Goal: Information Seeking & Learning: Learn about a topic

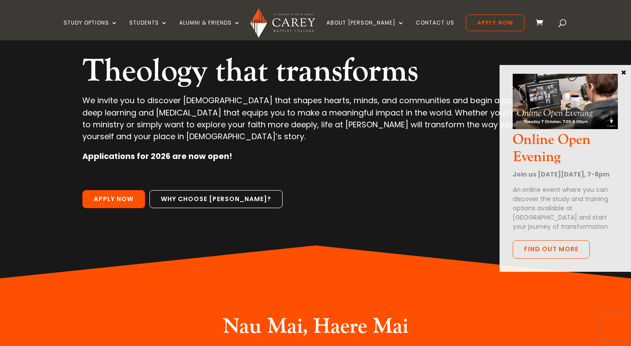
scroll to position [86, 0]
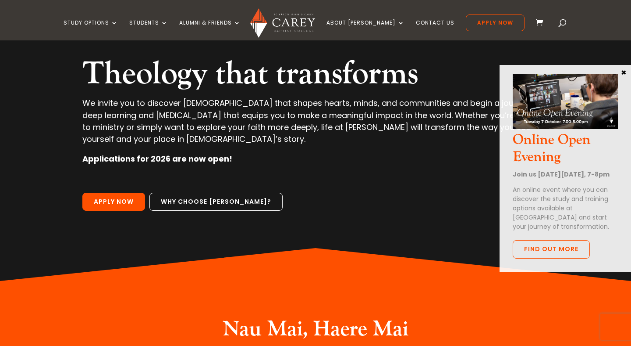
click at [350, 177] on p at bounding box center [315, 182] width 467 height 20
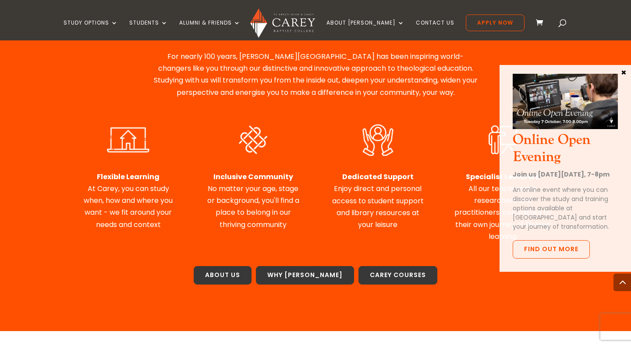
click at [621, 72] on button "×" at bounding box center [624, 72] width 9 height 8
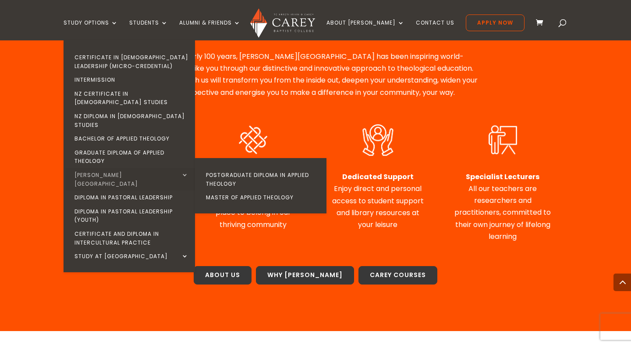
click at [141, 168] on link "[PERSON_NAME][GEOGRAPHIC_DATA]" at bounding box center [132, 179] width 132 height 22
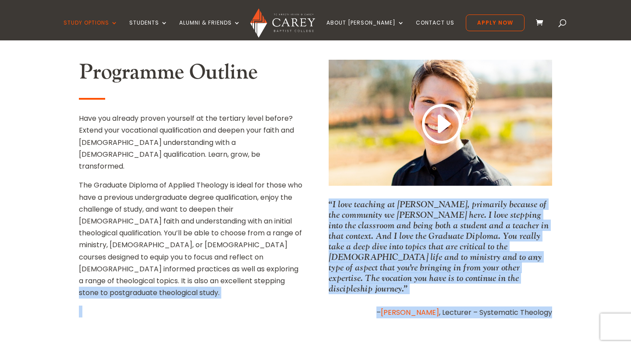
scroll to position [365, 0]
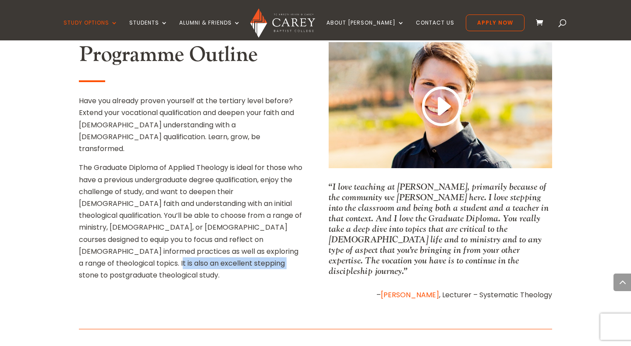
drag, startPoint x: 312, startPoint y: 265, endPoint x: 288, endPoint y: 235, distance: 38.0
click at [288, 235] on div "Programme Outline Have you already proven yourself at the tertiary level before…" at bounding box center [316, 171] width 474 height 285
click at [288, 235] on p "The Graduate Diploma of Applied Theology is ideal for those who have a previous…" at bounding box center [191, 224] width 224 height 126
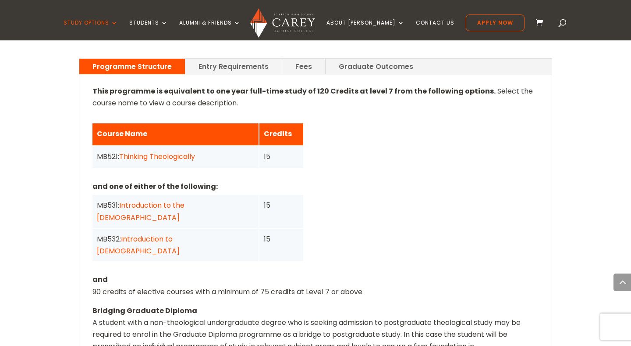
scroll to position [677, 0]
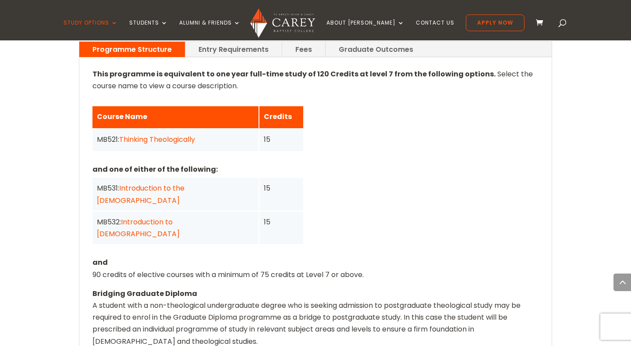
click at [178, 242] on div "This programme is equivalent to one year full-time study of 120 Credits at leve…" at bounding box center [316, 243] width 446 height 350
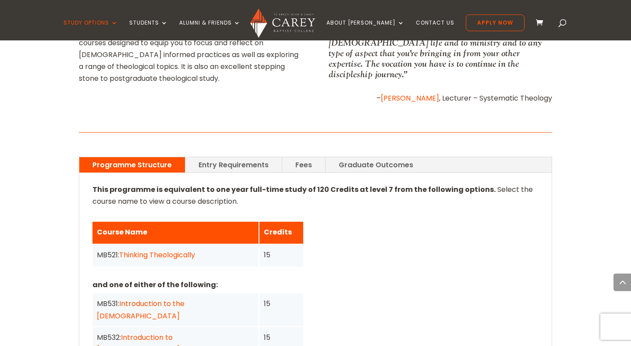
scroll to position [557, 0]
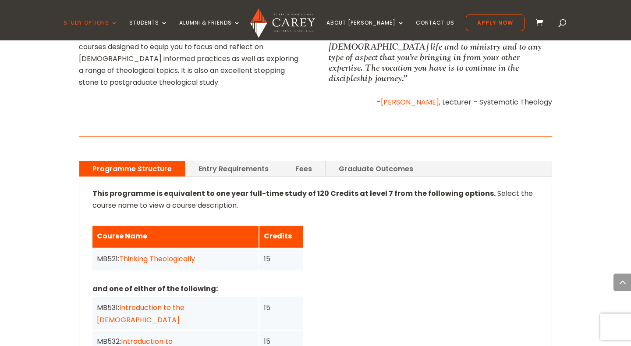
click at [204, 161] on link "Entry Requirements" at bounding box center [233, 168] width 96 height 15
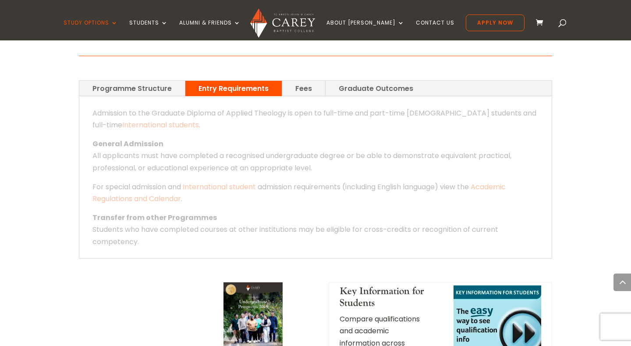
scroll to position [645, 0]
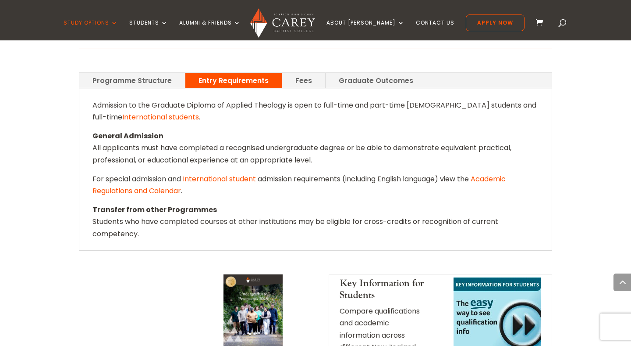
click at [288, 73] on link "Fees" at bounding box center [303, 80] width 43 height 15
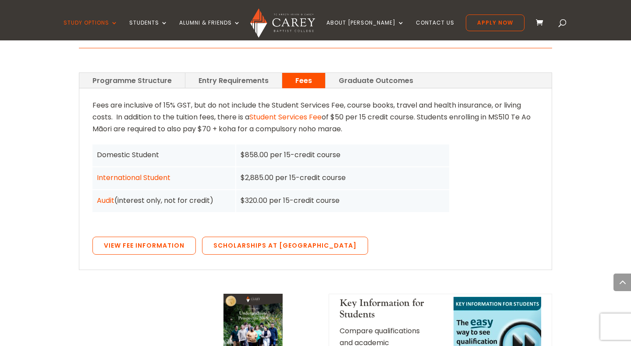
click at [357, 73] on link "Graduate Outcomes" at bounding box center [376, 80] width 101 height 15
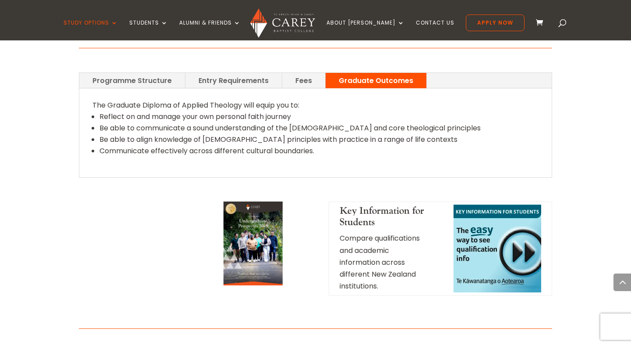
click at [495, 99] on p "The Graduate Diploma of Applied Theology will equip you to:" at bounding box center [316, 105] width 446 height 12
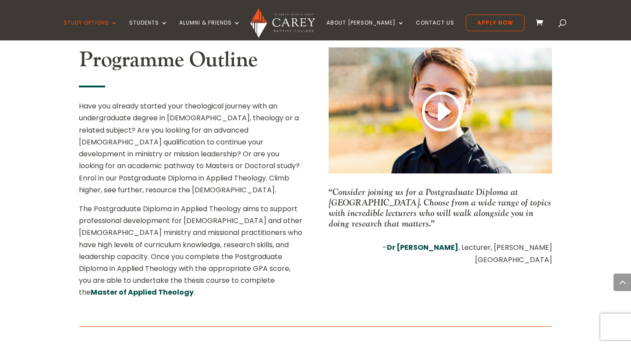
scroll to position [352, 0]
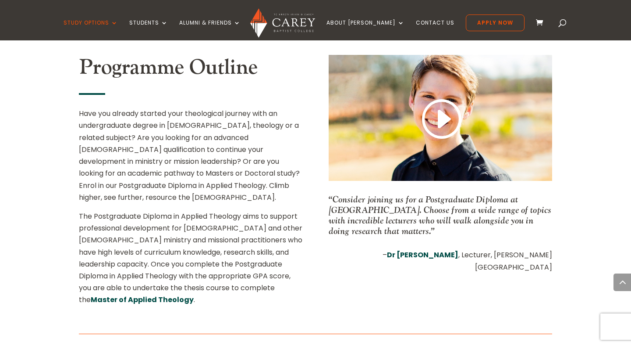
drag, startPoint x: 567, startPoint y: 182, endPoint x: 593, endPoint y: 191, distance: 28.0
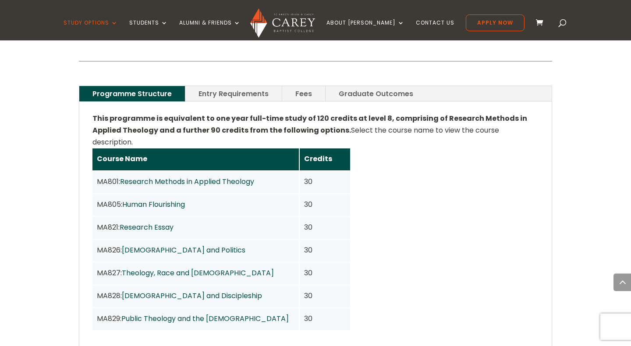
scroll to position [631, 0]
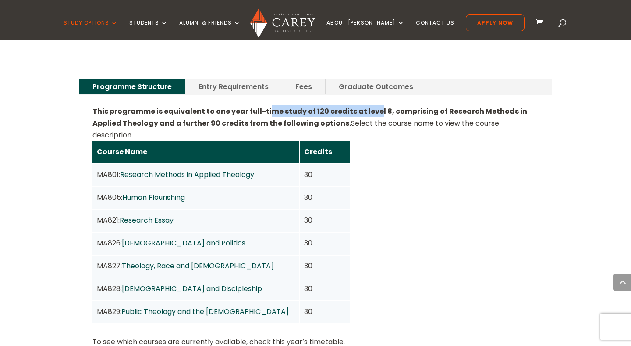
drag, startPoint x: 265, startPoint y: 97, endPoint x: 370, endPoint y: 97, distance: 104.8
click at [370, 106] on strong "This programme is equivalent to one year full-time study of 120 credits at leve…" at bounding box center [310, 117] width 435 height 22
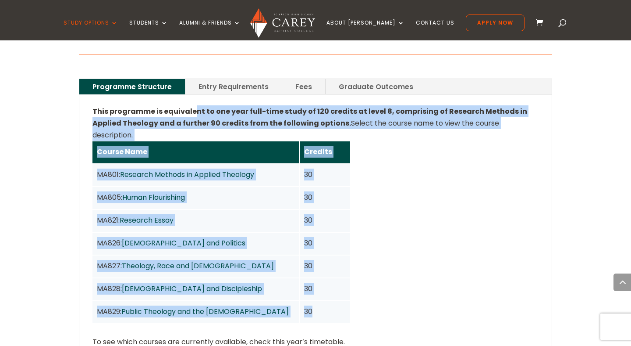
drag, startPoint x: 193, startPoint y: 104, endPoint x: 374, endPoint y: 136, distance: 183.0
click at [374, 136] on div "This programme is equivalent to one year full-time study of 120 credits at leve…" at bounding box center [316, 252] width 446 height 295
click at [374, 141] on div "Course Name Credits MA801: Research Methods in Applied Theology 30 MA805: Human…" at bounding box center [316, 232] width 446 height 182
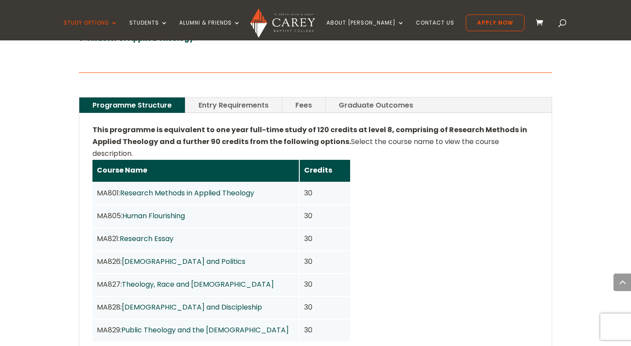
scroll to position [581, 0]
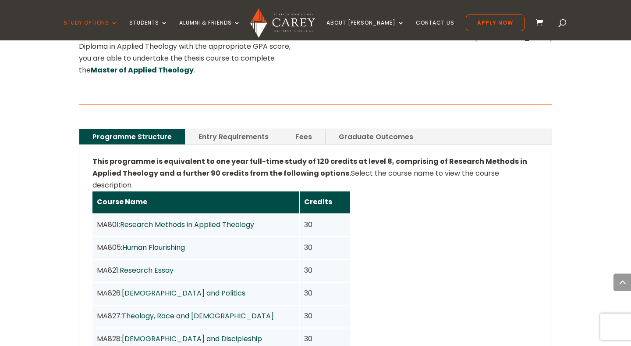
click at [231, 129] on link "Entry Requirements" at bounding box center [233, 136] width 96 height 15
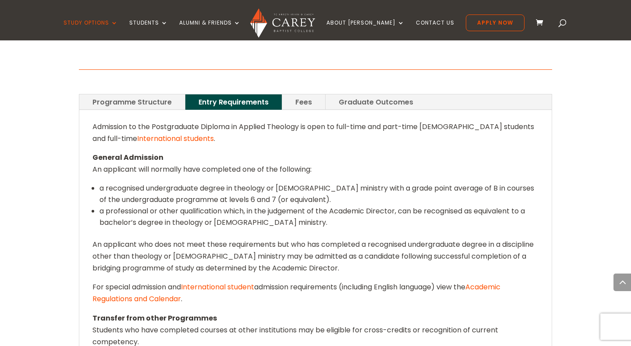
scroll to position [603, 0]
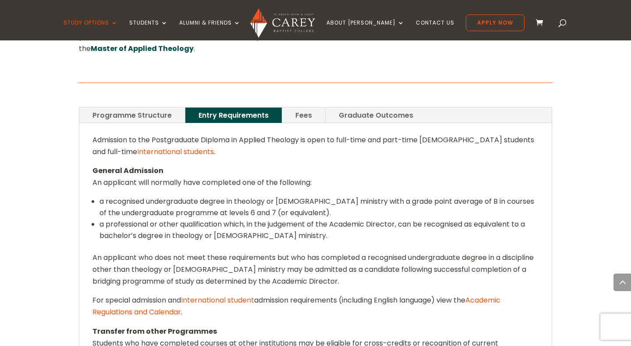
click at [381, 110] on link "Graduate Outcomes" at bounding box center [376, 114] width 101 height 15
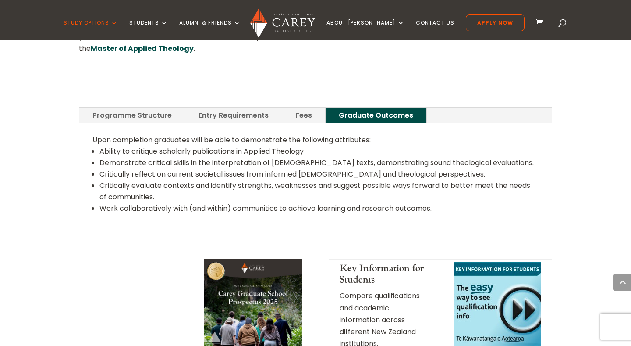
click at [310, 109] on link "Fees" at bounding box center [303, 114] width 43 height 15
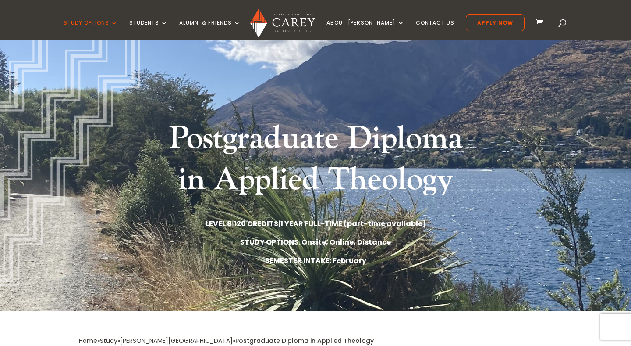
scroll to position [0, 0]
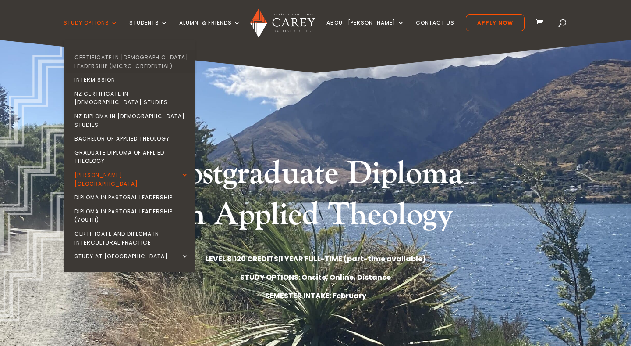
click at [124, 70] on link "Certificate in [DEMOGRAPHIC_DATA] Leadership (Micro-credential)" at bounding box center [132, 61] width 132 height 22
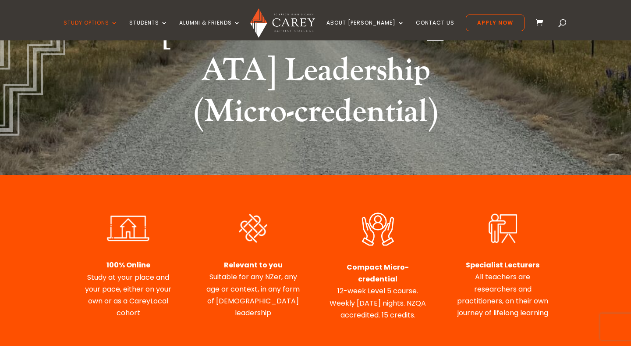
scroll to position [265, 0]
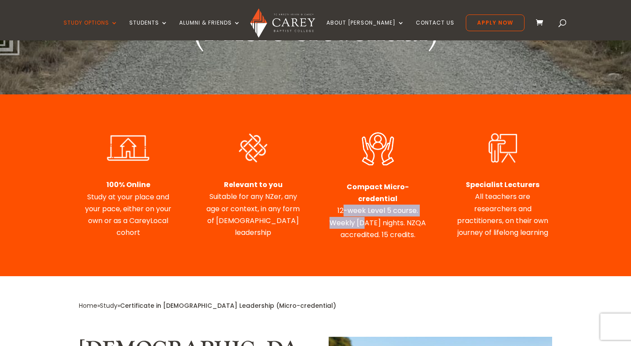
drag, startPoint x: 344, startPoint y: 160, endPoint x: 372, endPoint y: 168, distance: 29.0
click at [372, 181] on div "Compact Micro-credential 12-week Level 5 course. Weekly [DATE] nights. NZQA acc…" at bounding box center [378, 211] width 99 height 60
